Goal: Task Accomplishment & Management: Manage account settings

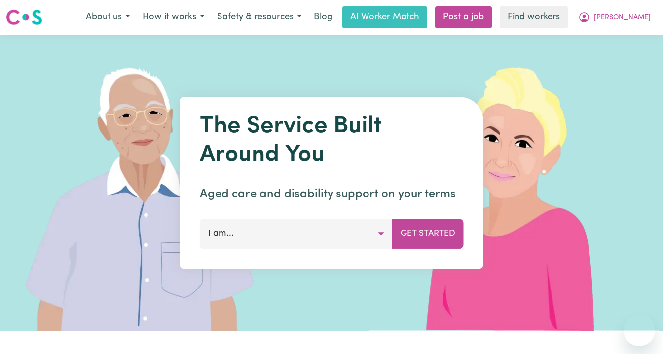
click at [644, 15] on span "[PERSON_NAME]" at bounding box center [622, 17] width 57 height 11
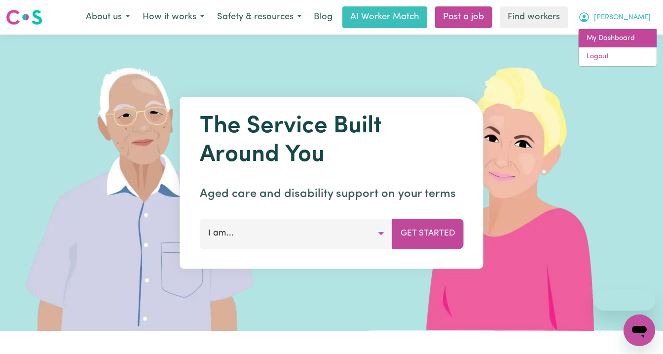
click at [621, 31] on link "My Dashboard" at bounding box center [618, 38] width 78 height 19
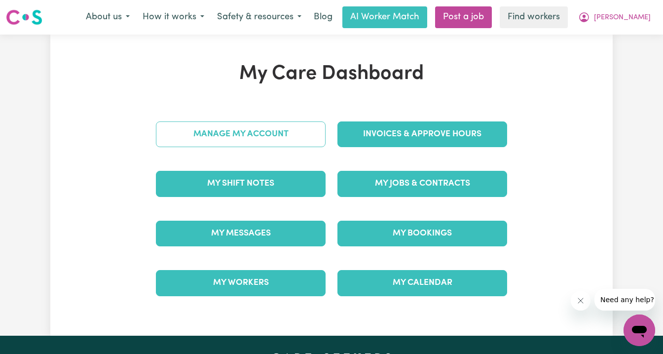
click at [285, 141] on link "Manage My Account" at bounding box center [241, 134] width 170 height 26
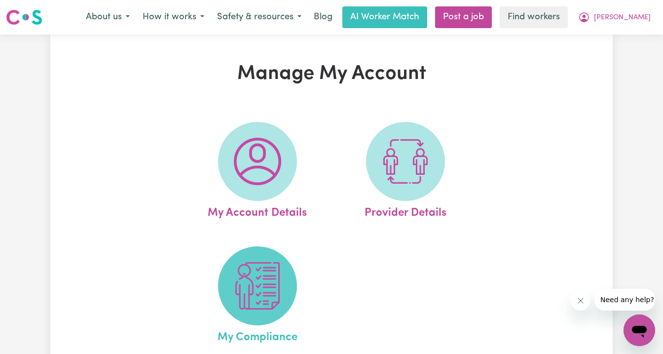
click at [263, 293] on img at bounding box center [257, 285] width 47 height 47
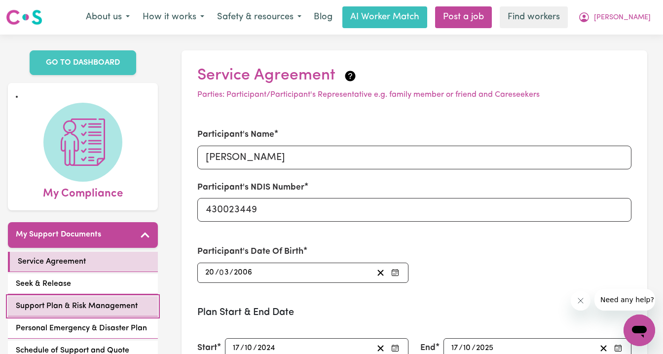
click at [84, 305] on span "Support Plan & Risk Management" at bounding box center [77, 306] width 122 height 12
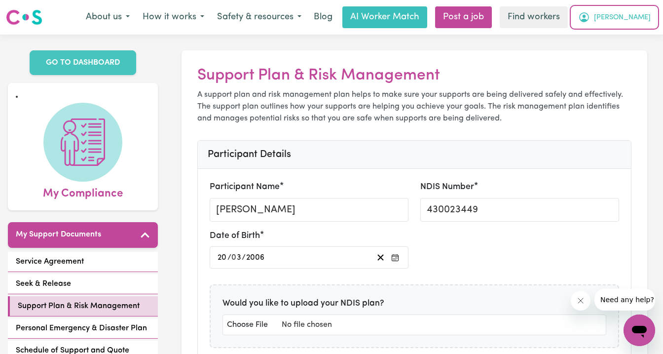
click at [629, 17] on span "[PERSON_NAME]" at bounding box center [622, 17] width 57 height 11
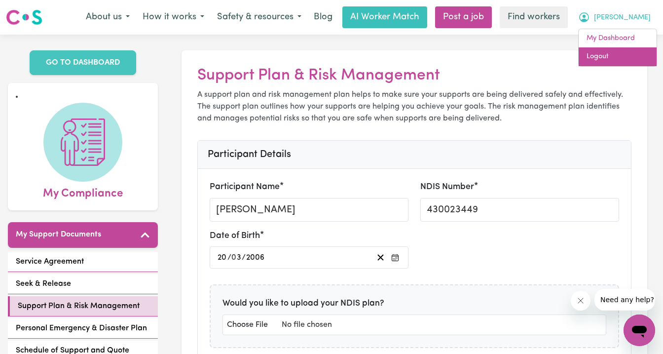
click at [622, 55] on link "Logout" at bounding box center [618, 56] width 78 height 19
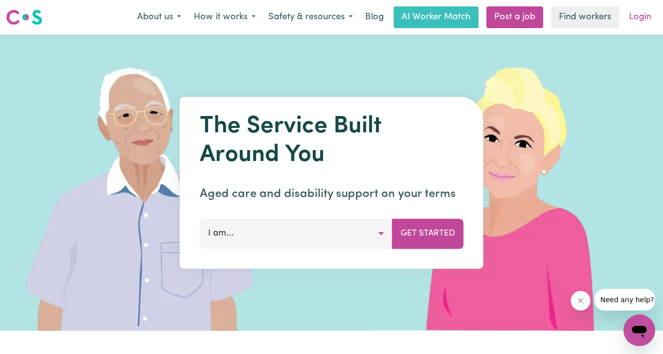
click at [636, 20] on link "Login" at bounding box center [640, 17] width 34 height 22
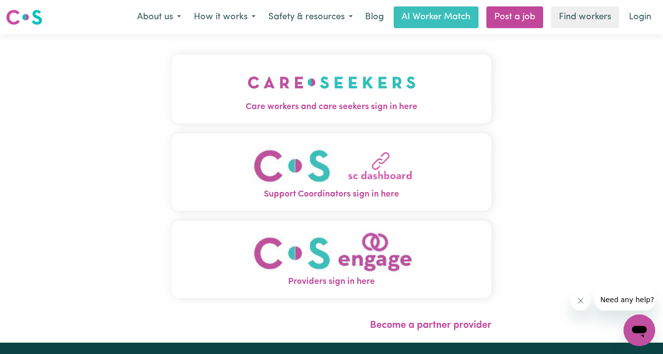
click at [293, 97] on img "Care workers and care seekers sign in here" at bounding box center [332, 82] width 168 height 37
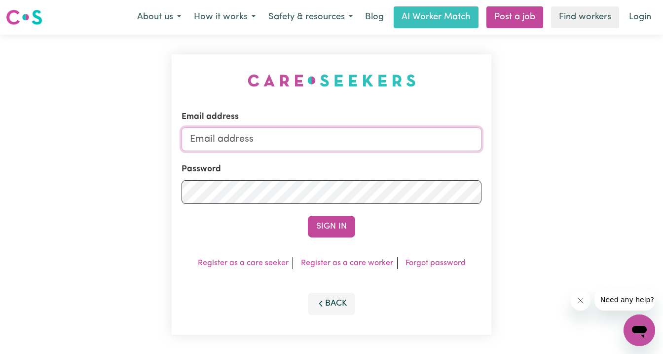
click at [337, 128] on input "Email address" at bounding box center [332, 139] width 300 height 24
type input "superuser~geoffdixon@careseekers.com.au"
click at [308, 216] on button "Sign In" at bounding box center [331, 227] width 47 height 22
